Goal: Find specific page/section: Find specific page/section

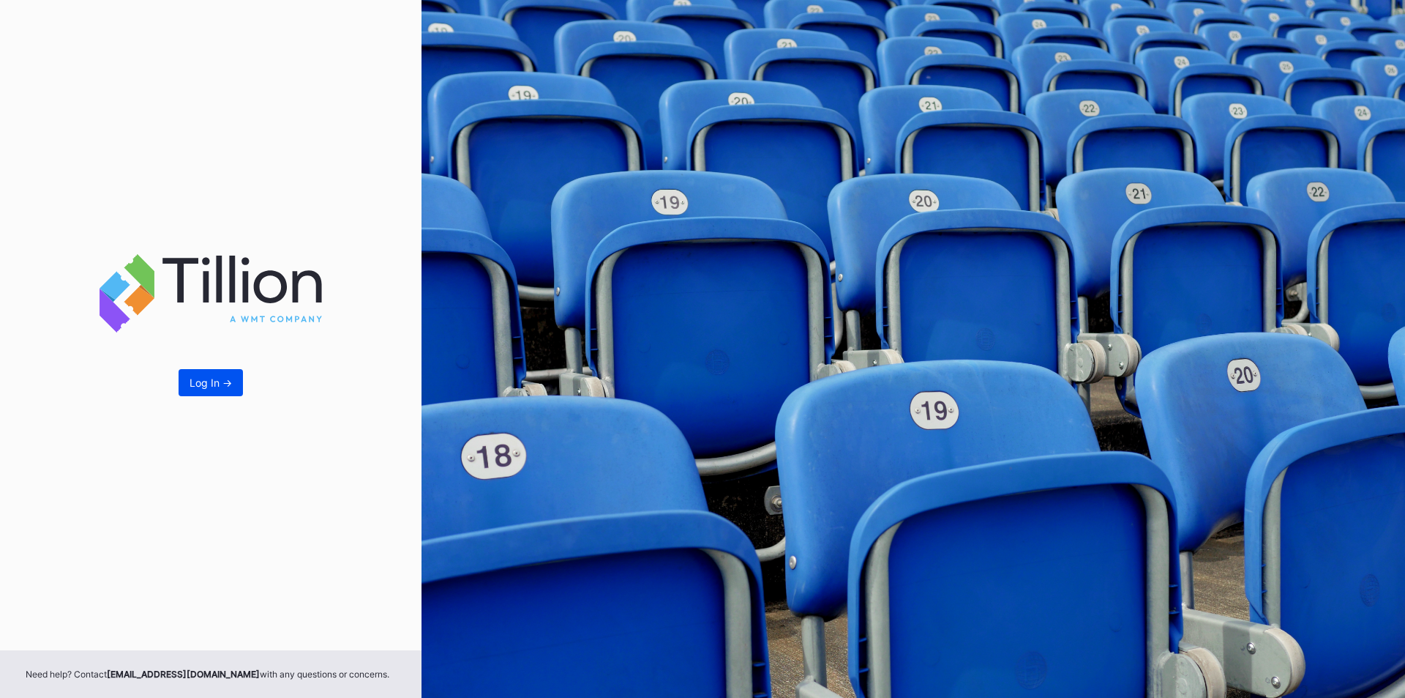
click at [202, 386] on div "Log In ->" at bounding box center [211, 382] width 42 height 12
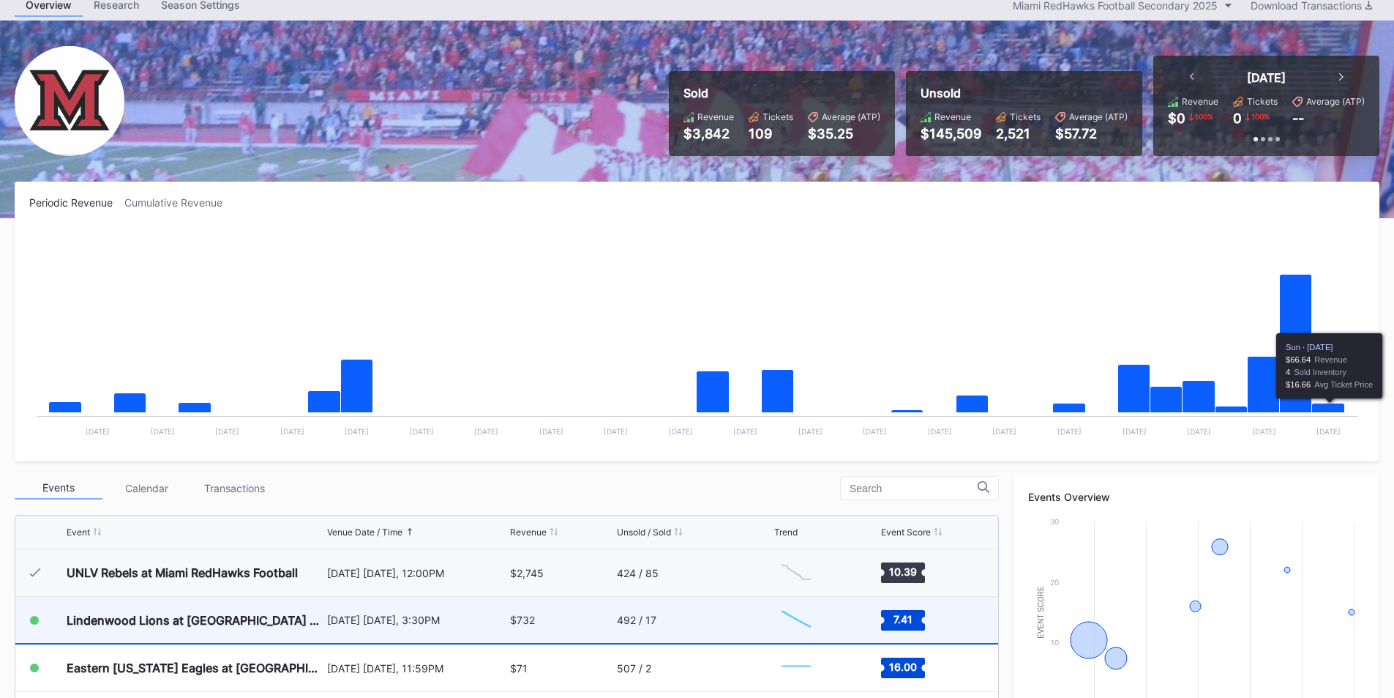
scroll to position [220, 0]
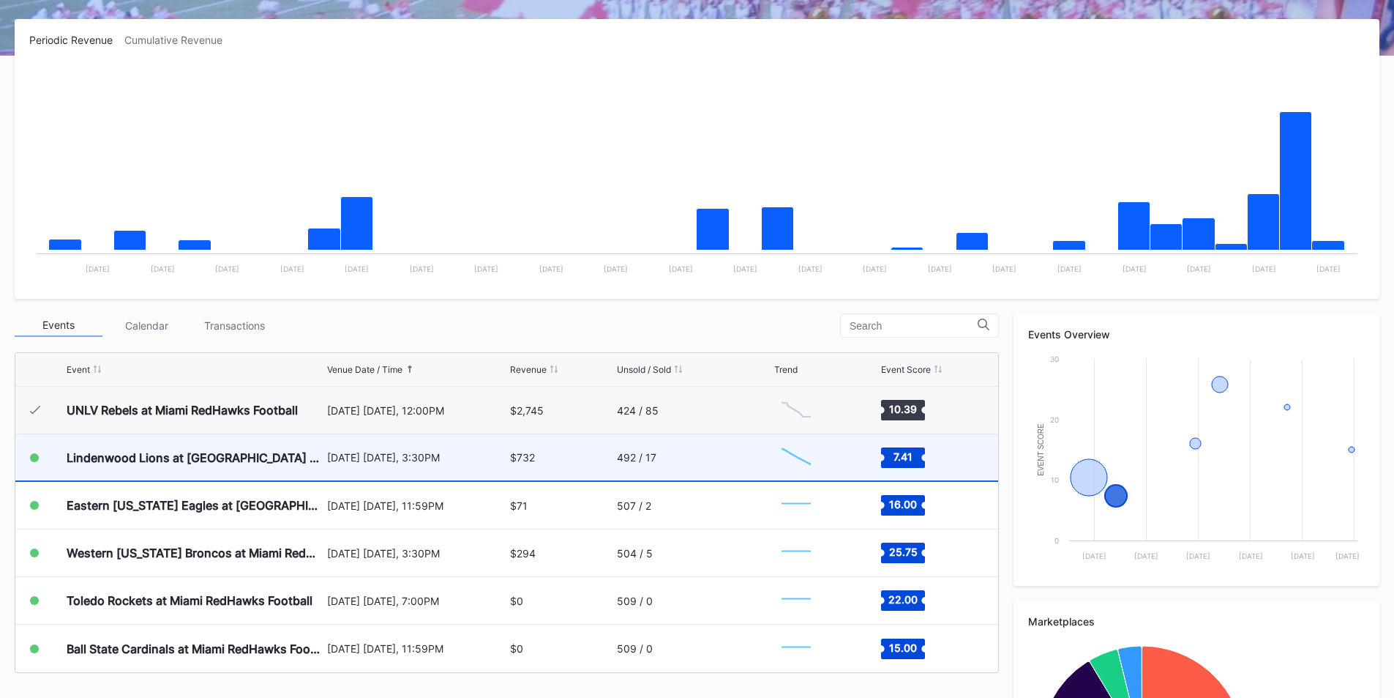
click at [723, 470] on div "492 / 17" at bounding box center [694, 457] width 154 height 46
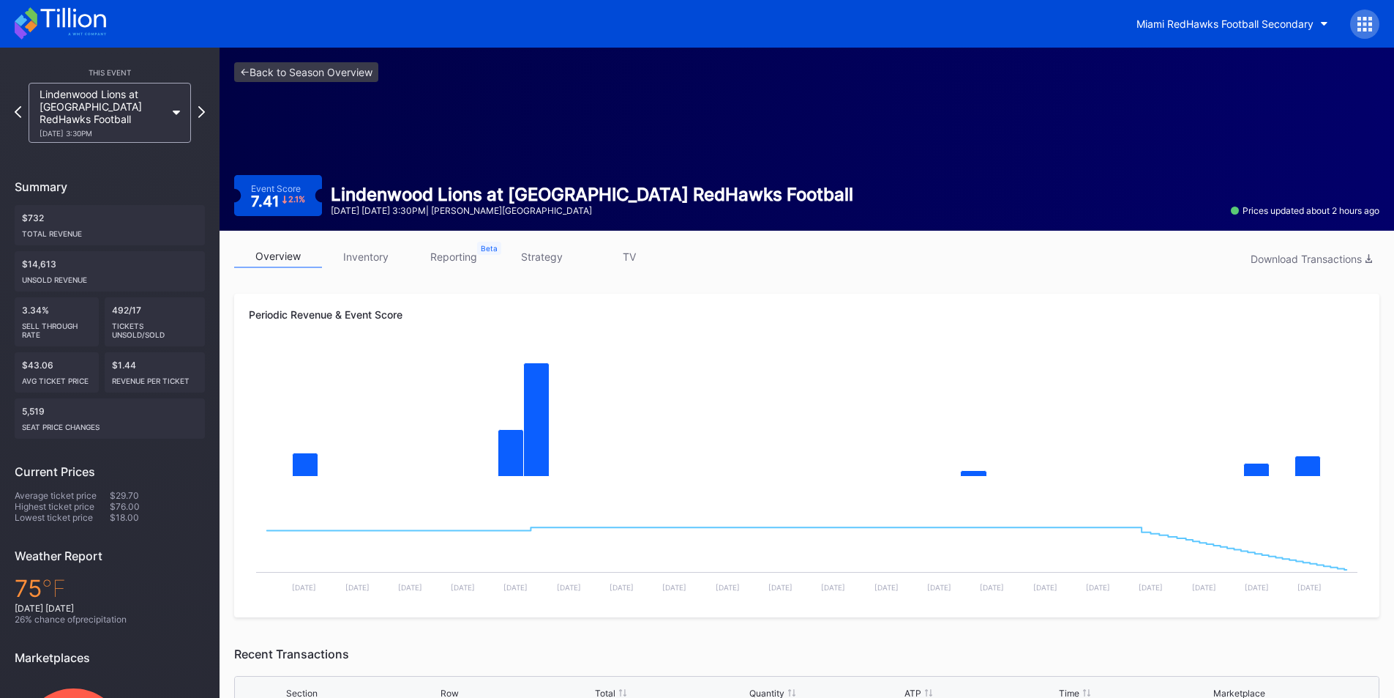
click at [253, 89] on div "<- Back to Season Overview Event Score 7.41 2.1 % Lindenwood Lions at Miami Red…" at bounding box center [807, 139] width 1175 height 183
click at [249, 74] on link "<- Back to Season Overview" at bounding box center [306, 72] width 144 height 20
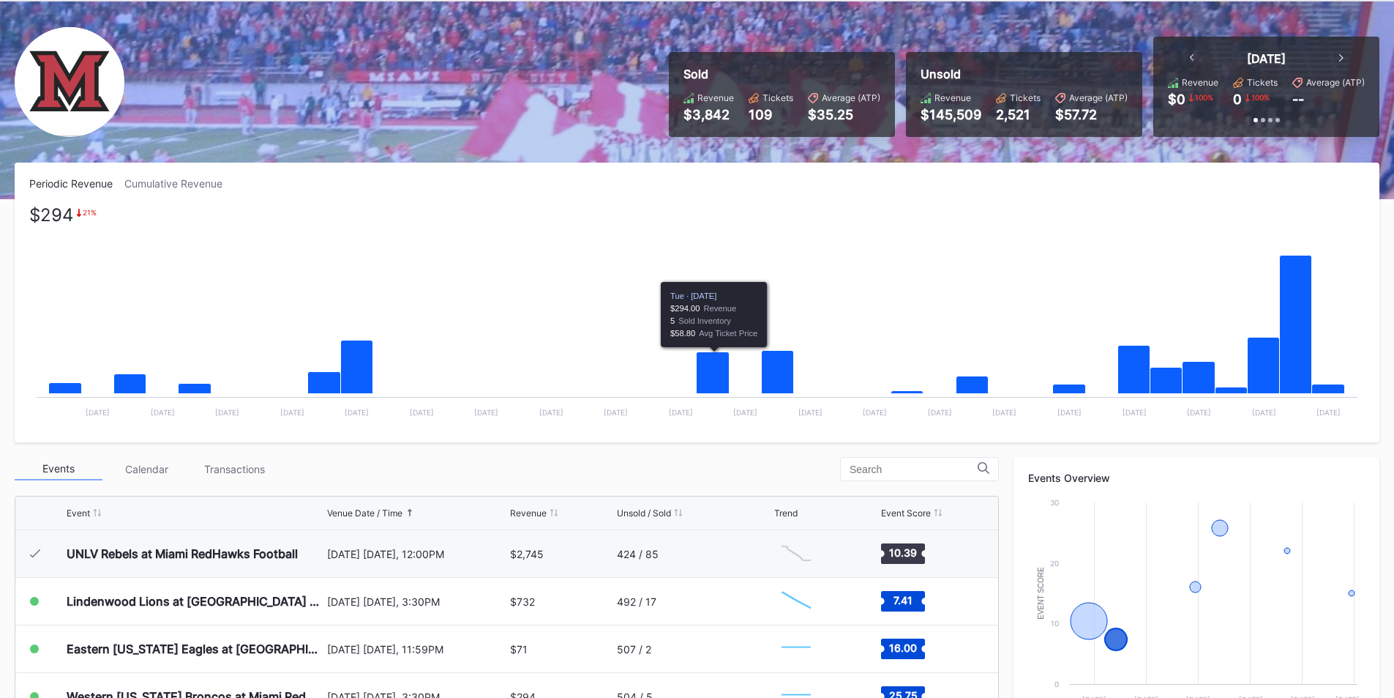
scroll to position [220, 0]
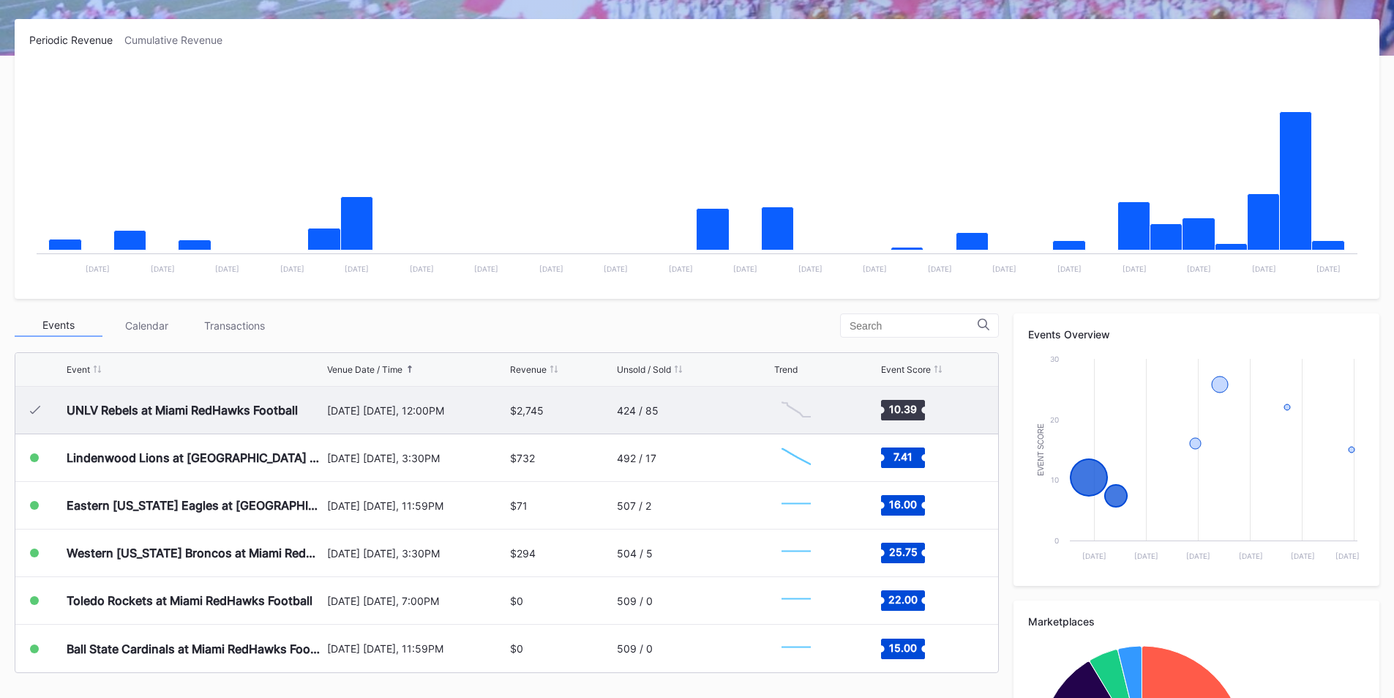
click at [621, 422] on div "424 / 85" at bounding box center [694, 409] width 154 height 47
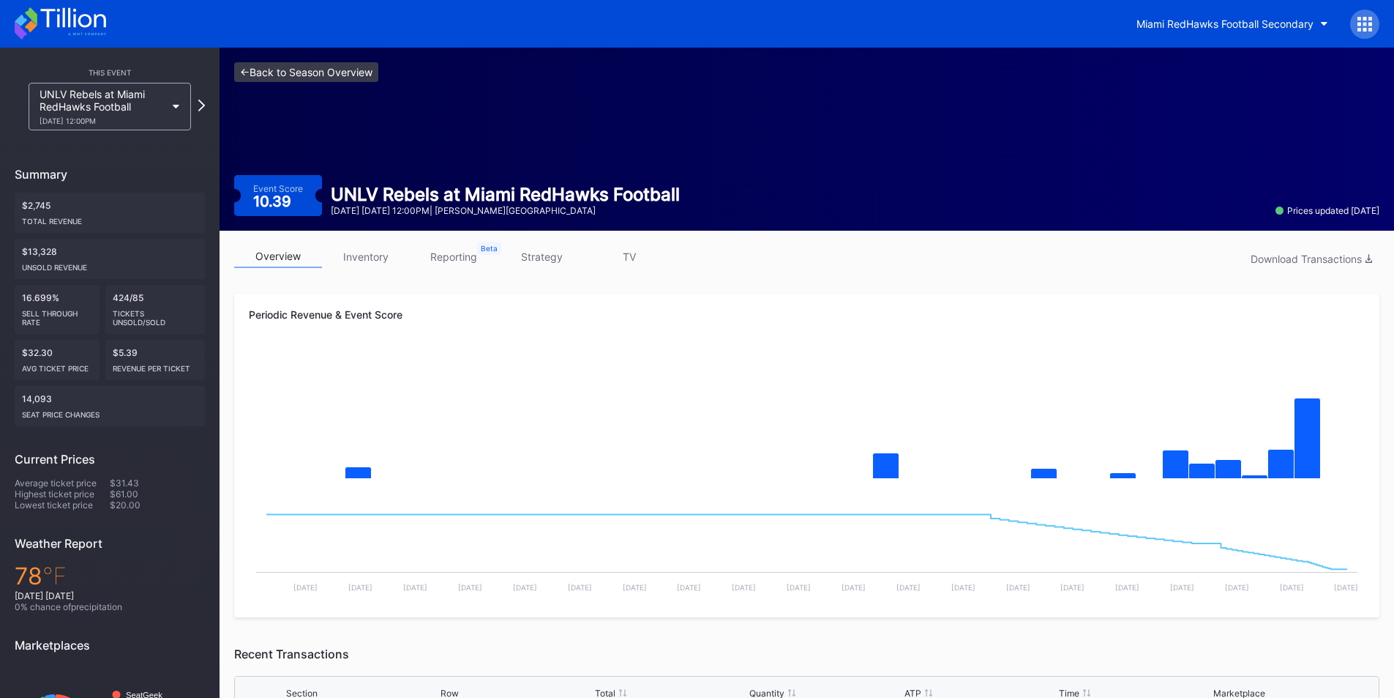
click at [247, 71] on link "<- Back to Season Overview" at bounding box center [306, 72] width 144 height 20
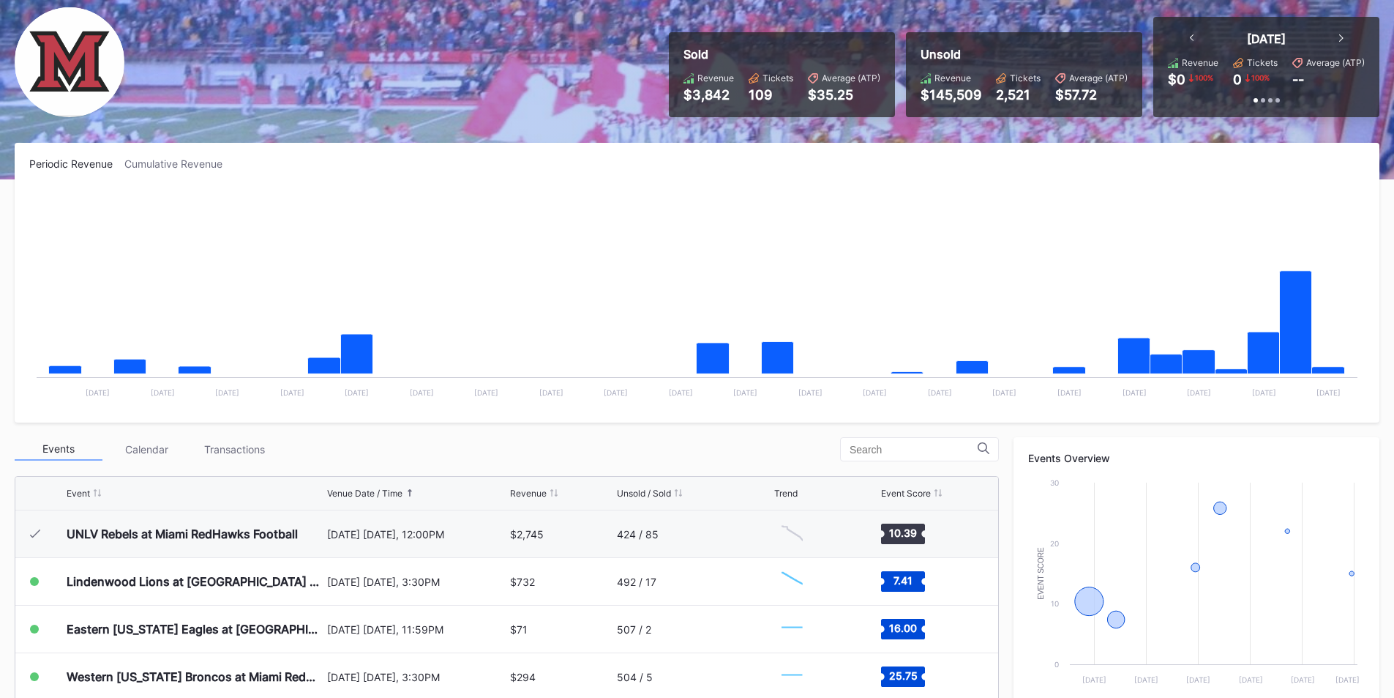
scroll to position [293, 0]
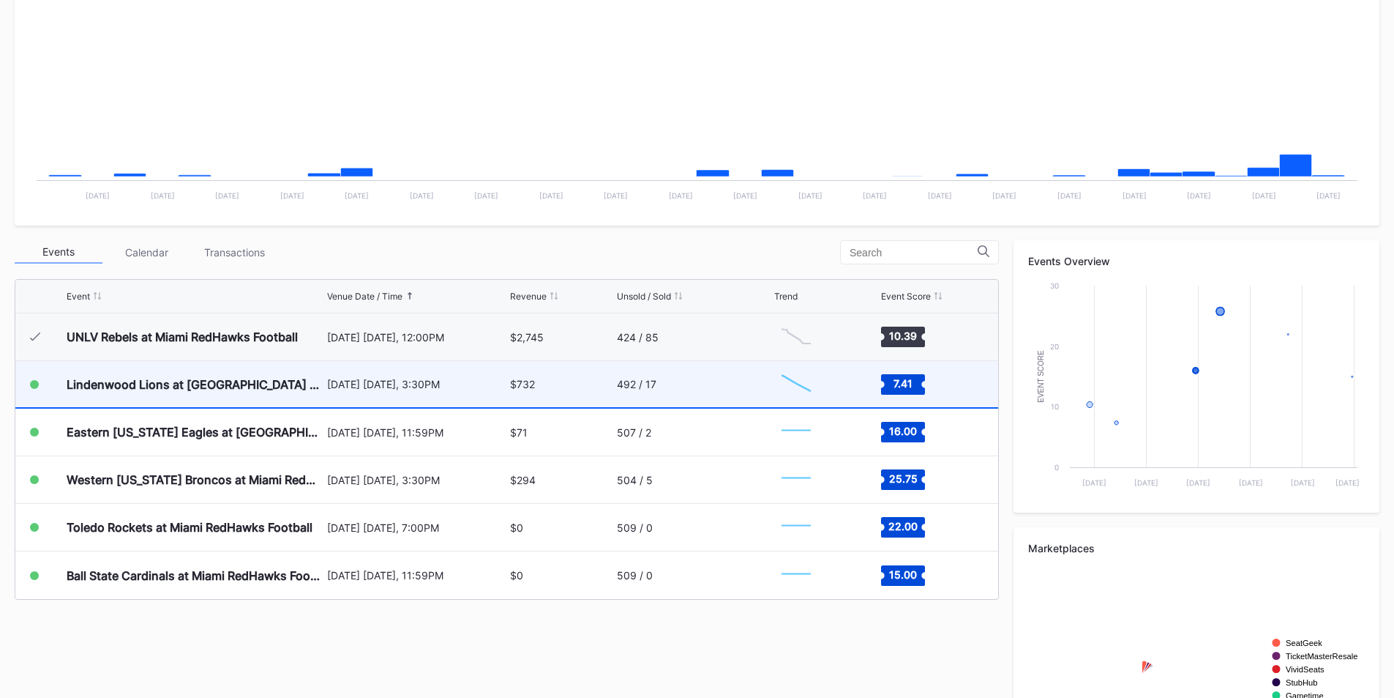
click at [563, 394] on div "$732" at bounding box center [561, 384] width 102 height 46
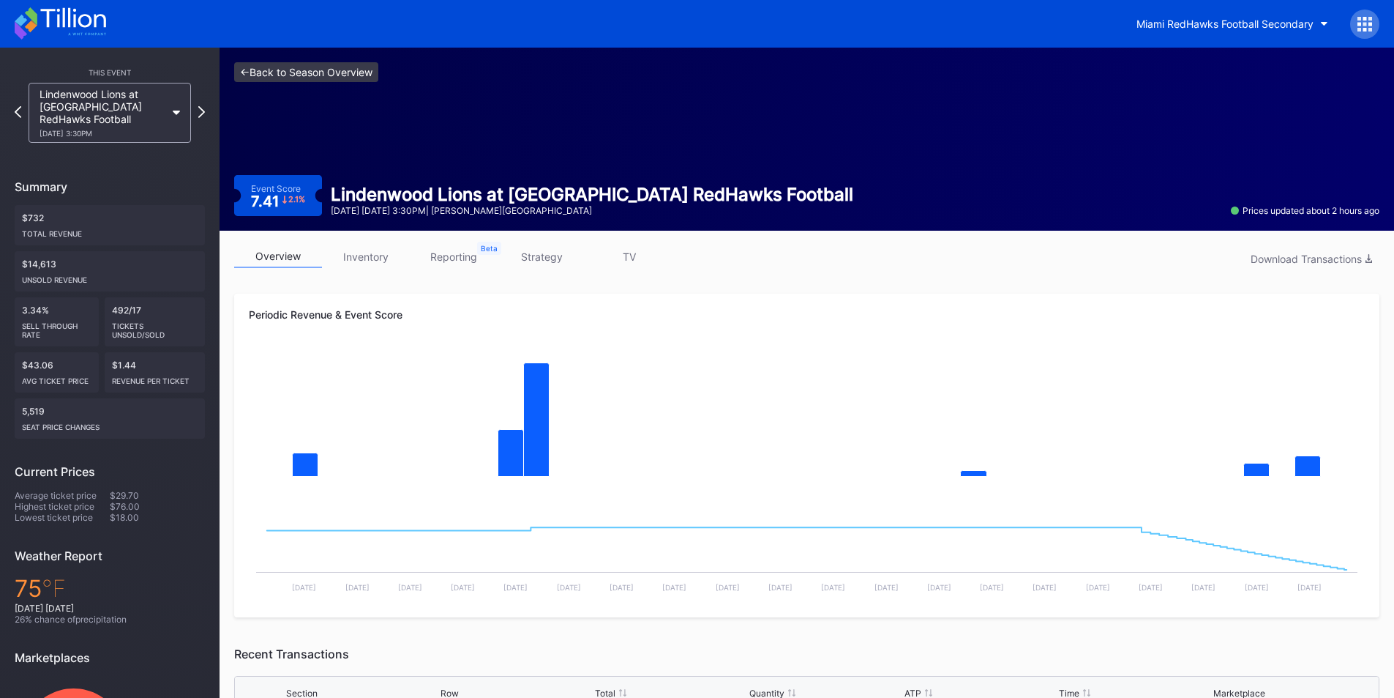
click at [260, 79] on link "<- Back to Season Overview" at bounding box center [306, 72] width 144 height 20
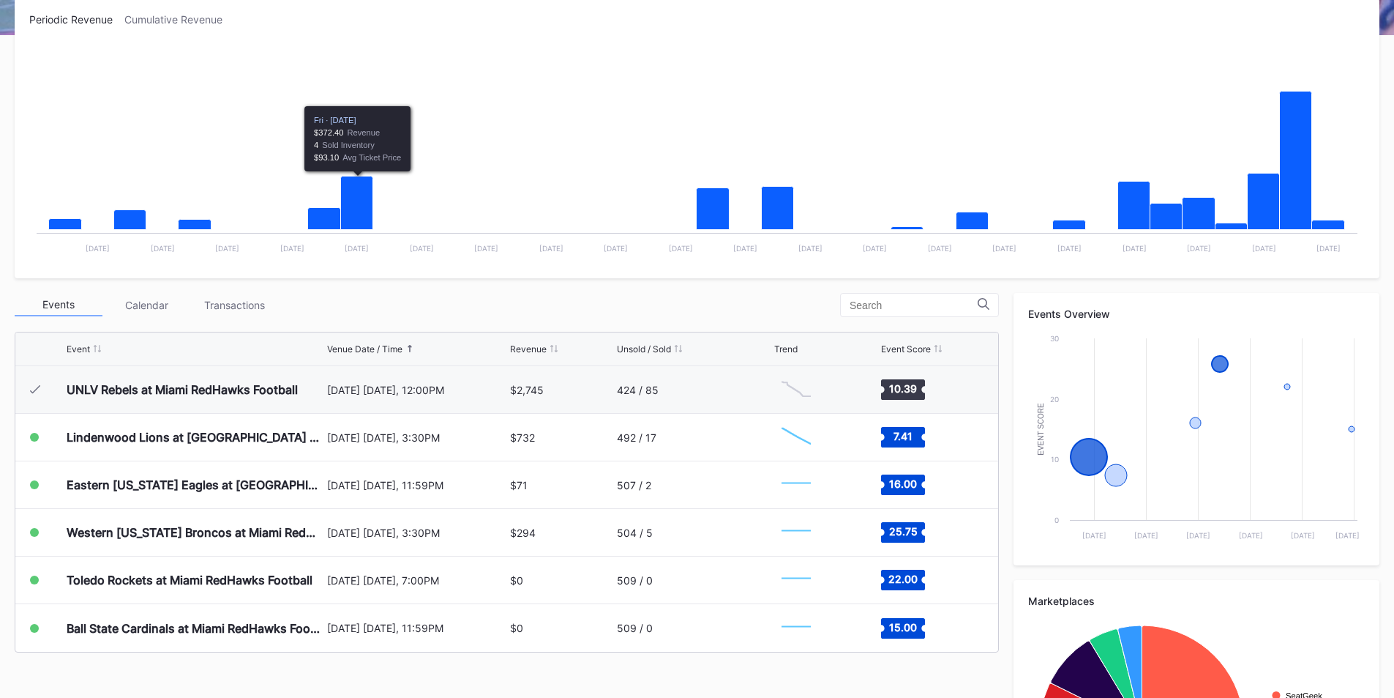
scroll to position [73, 0]
